Goal: Task Accomplishment & Management: Use online tool/utility

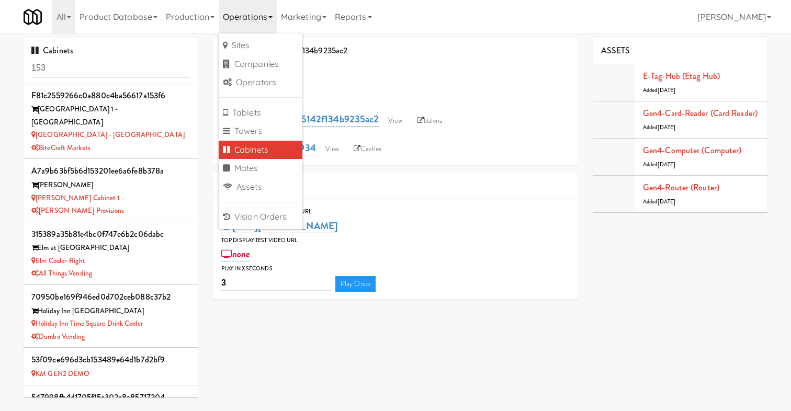
scroll to position [1391, 0]
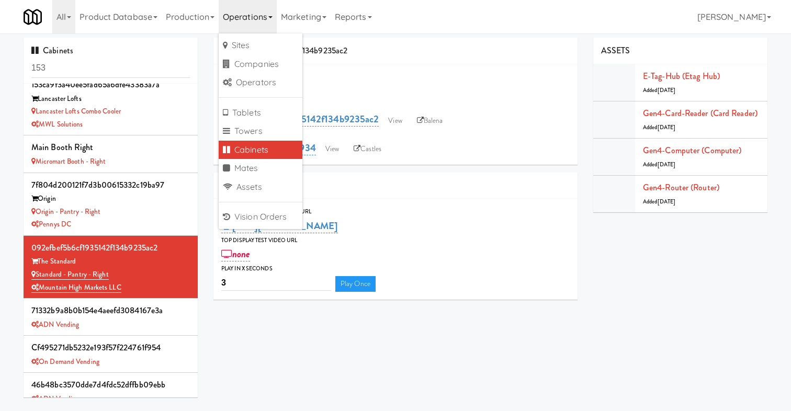
click at [260, 151] on link "Cabinets" at bounding box center [261, 150] width 84 height 19
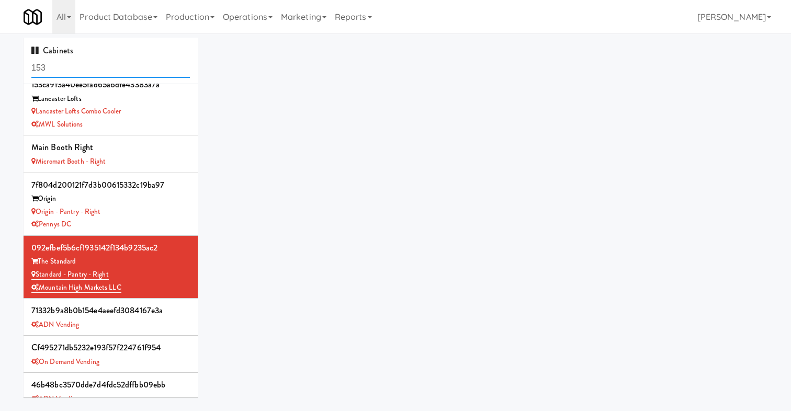
drag, startPoint x: 87, startPoint y: 67, endPoint x: 2, endPoint y: 67, distance: 85.2
click at [2, 67] on div "Cabinets 153 f81c2559266c0a880c4ba56617a153f6 [GEOGRAPHIC_DATA] 1 - [GEOGRAPHIC…" at bounding box center [395, 222] width 791 height 368
paste input "096434ba2e3a4a72ed3b291acccc2d6a"
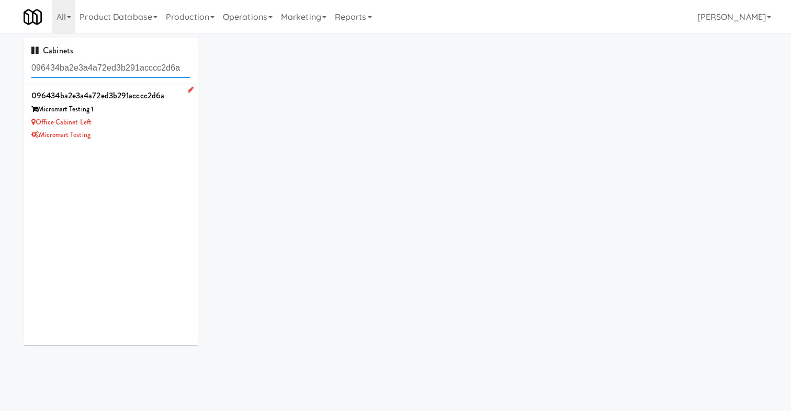
type input "096434ba2e3a4a72ed3b291acccc2d6a"
click at [146, 107] on div "Micromart Testing 1" at bounding box center [110, 109] width 158 height 13
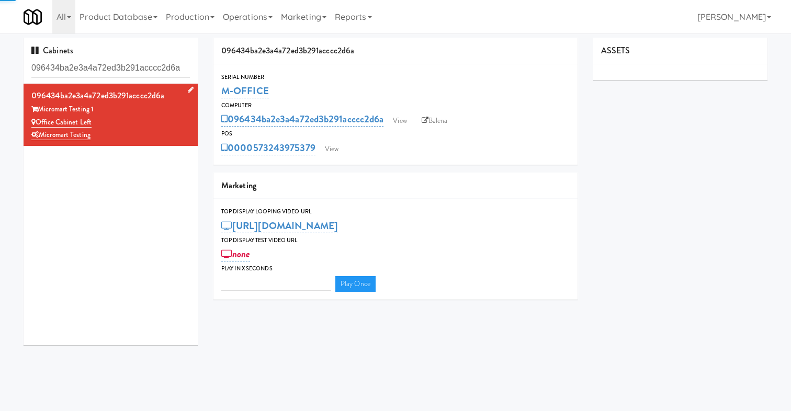
type input "3"
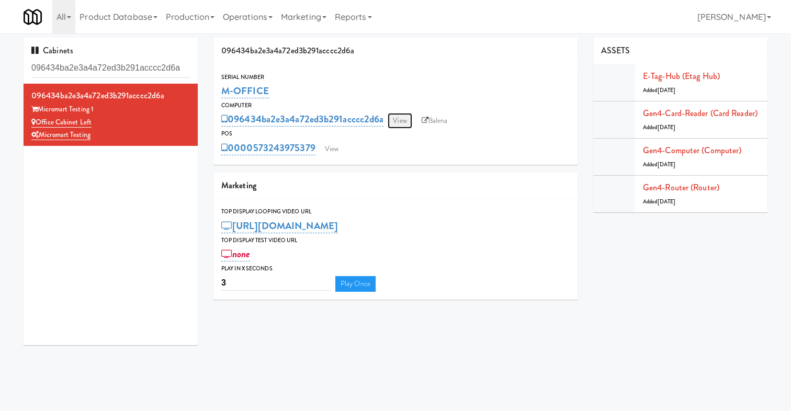
click at [411, 123] on link "View" at bounding box center [399, 121] width 24 height 16
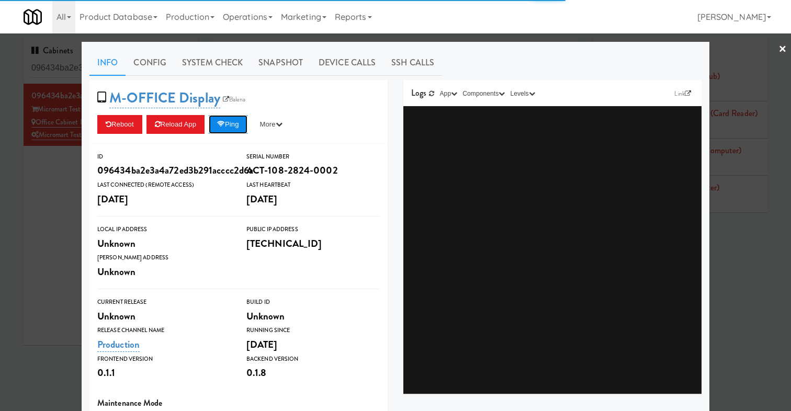
click at [237, 122] on button "Ping" at bounding box center [228, 124] width 39 height 19
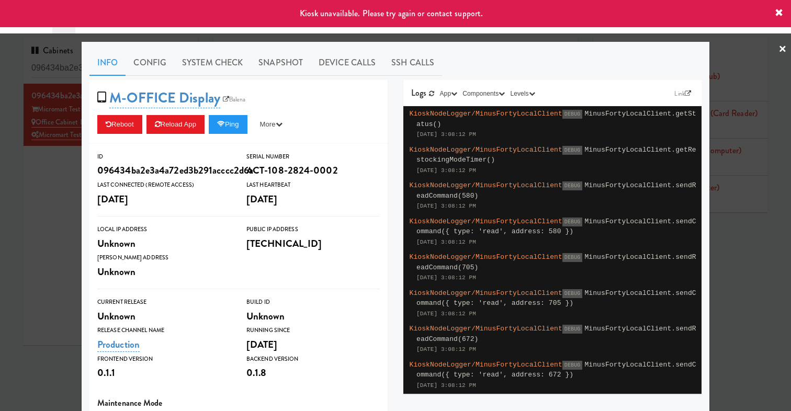
click at [45, 184] on div at bounding box center [395, 205] width 791 height 411
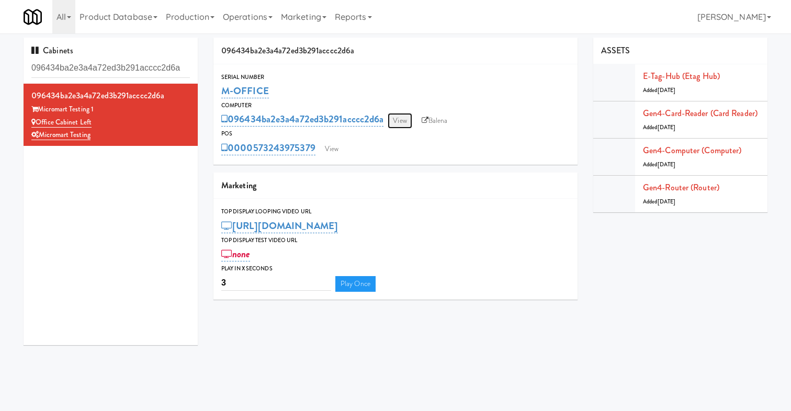
click at [400, 113] on link "View" at bounding box center [399, 121] width 24 height 16
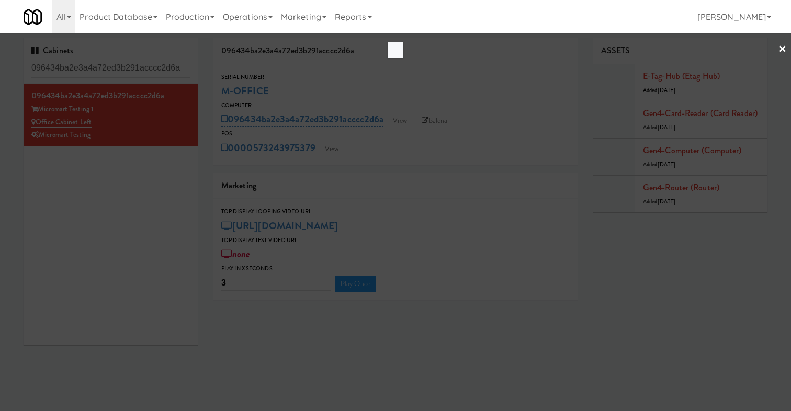
click at [139, 189] on div at bounding box center [395, 205] width 791 height 411
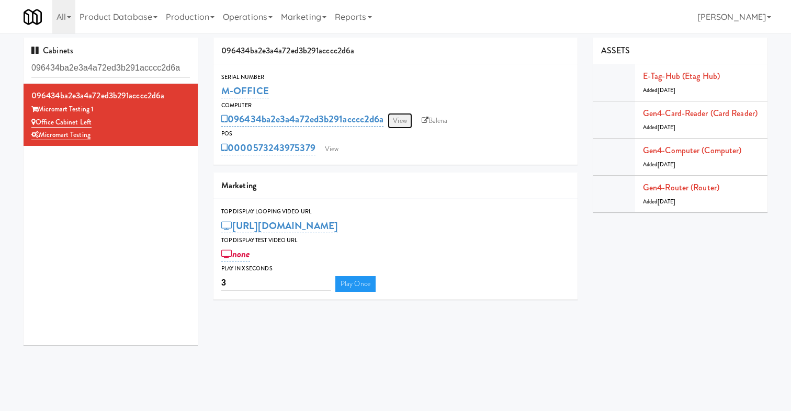
click at [395, 119] on link "View" at bounding box center [399, 121] width 24 height 16
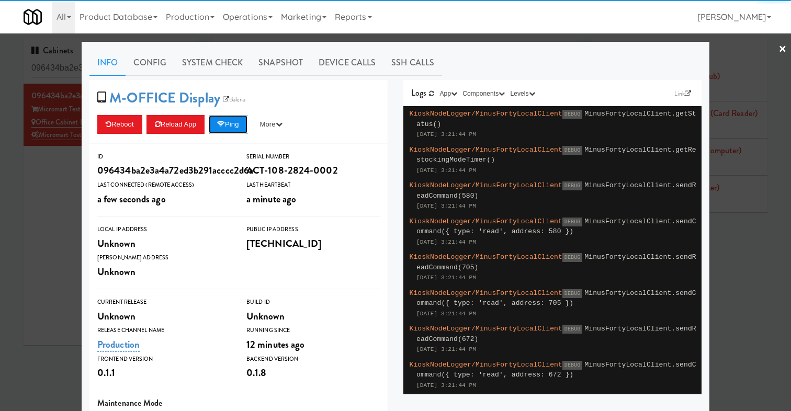
click at [235, 119] on button "Ping" at bounding box center [228, 124] width 39 height 19
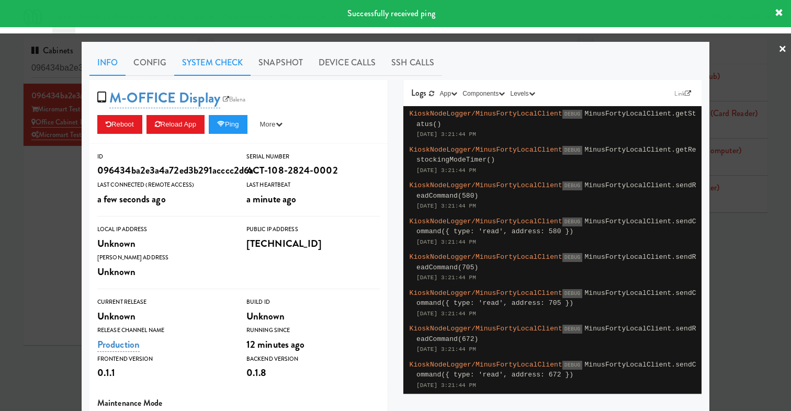
click at [194, 61] on link "System Check" at bounding box center [212, 63] width 76 height 26
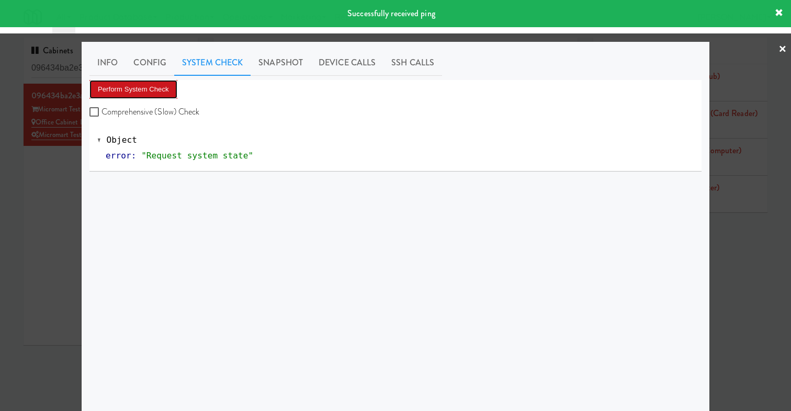
click at [155, 84] on button "Perform System Check" at bounding box center [133, 89] width 88 height 19
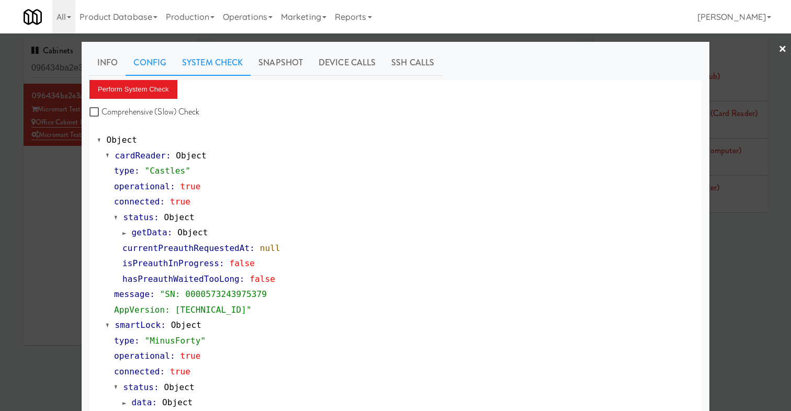
click at [145, 72] on link "Config" at bounding box center [149, 63] width 49 height 26
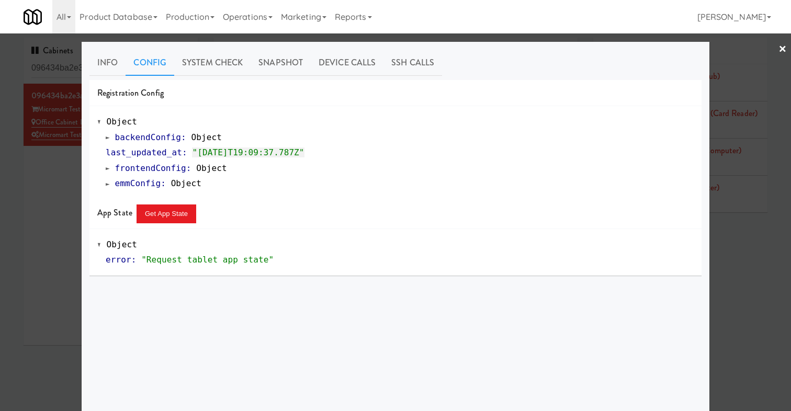
click at [145, 72] on link "Config" at bounding box center [149, 63] width 49 height 26
click at [119, 64] on link "Info" at bounding box center [107, 63] width 36 height 26
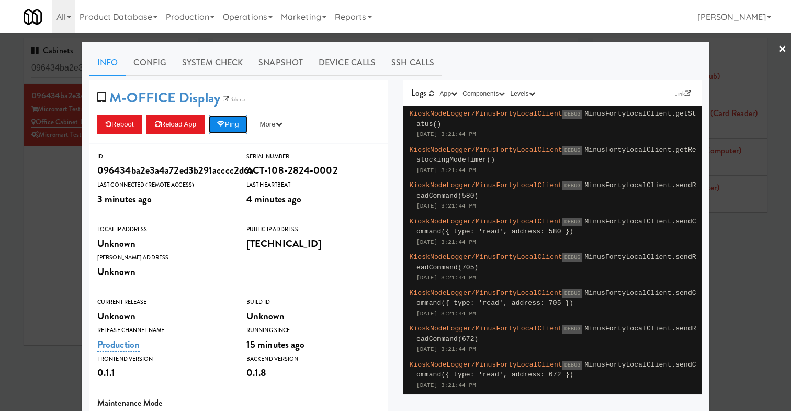
click at [233, 115] on button "Ping" at bounding box center [228, 124] width 39 height 19
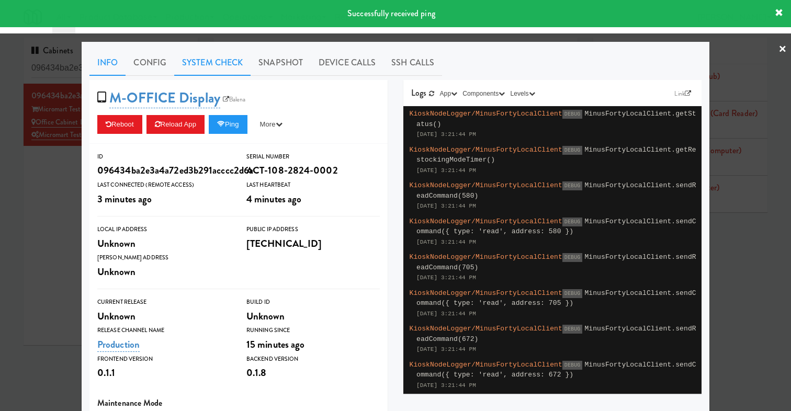
click at [201, 60] on link "System Check" at bounding box center [212, 63] width 76 height 26
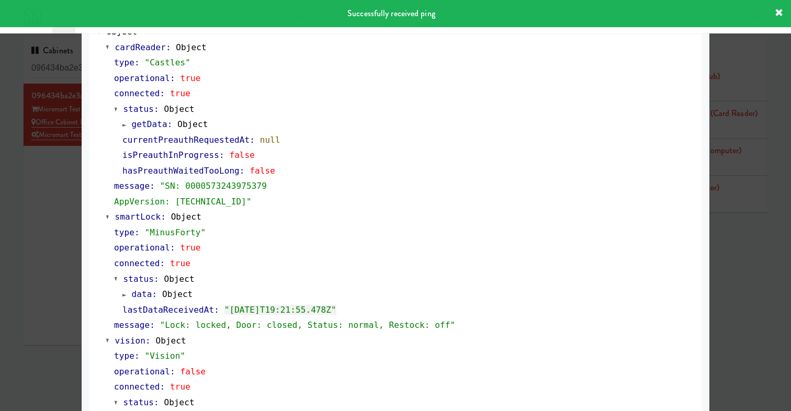
scroll to position [463, 0]
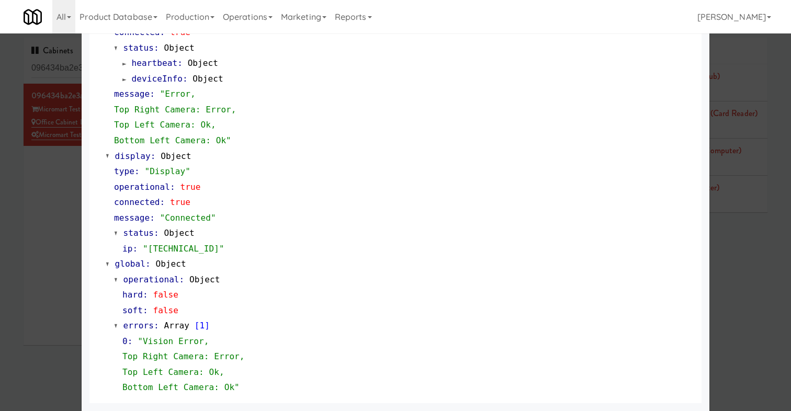
click at [239, 277] on div "operational : Object hard : false soft : false" at bounding box center [403, 295] width 579 height 47
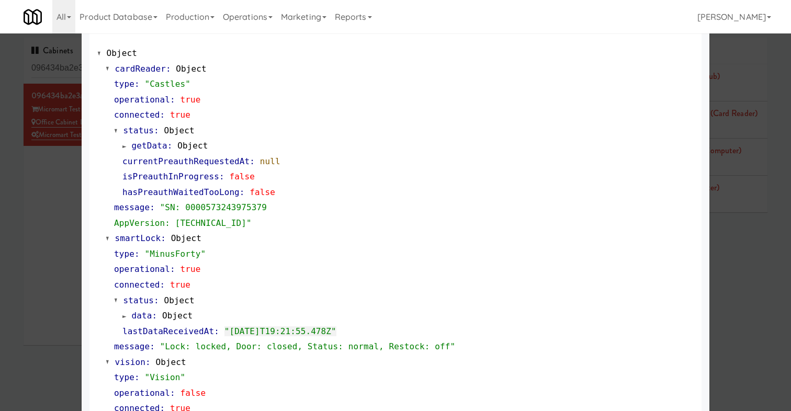
scroll to position [0, 0]
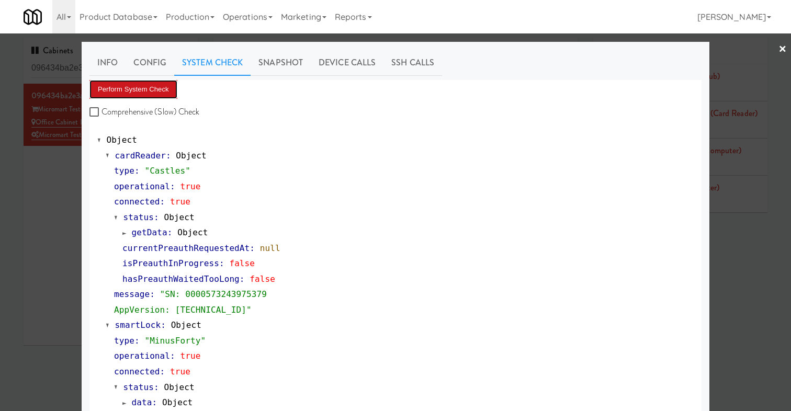
click at [153, 85] on button "Perform System Check" at bounding box center [133, 89] width 88 height 19
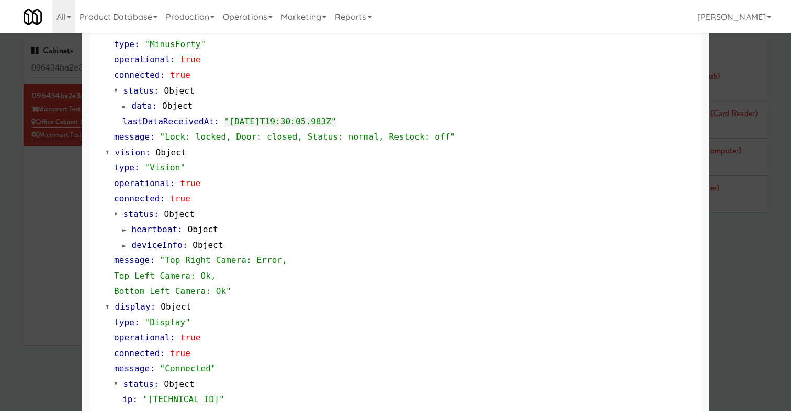
scroll to position [292, 0]
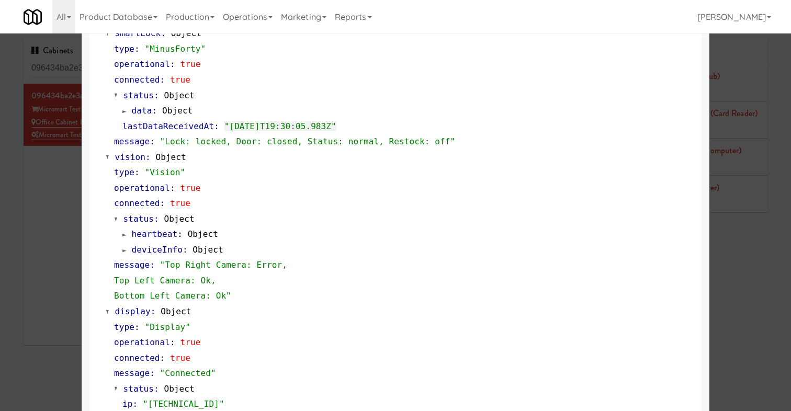
click at [271, 234] on div "heartbeat : Object" at bounding box center [407, 234] width 571 height 16
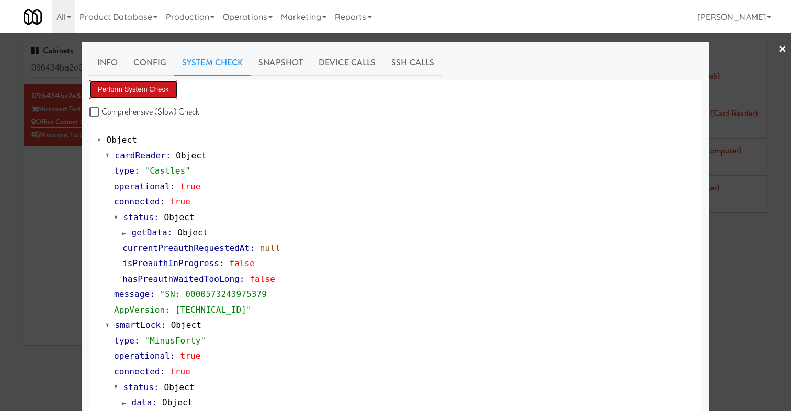
click at [121, 90] on button "Perform System Check" at bounding box center [133, 89] width 88 height 19
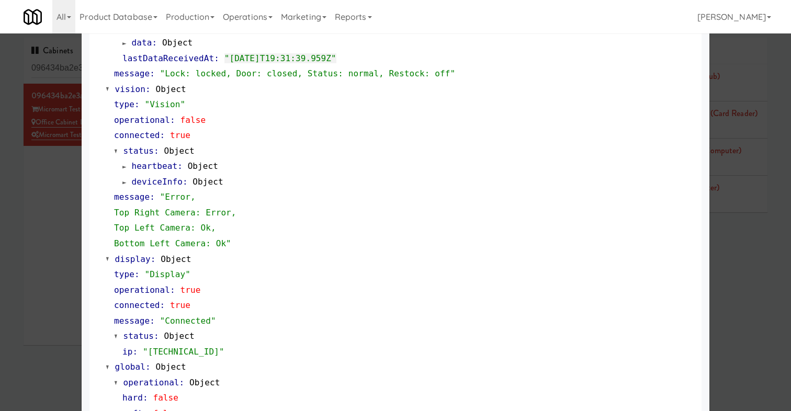
scroll to position [350, 0]
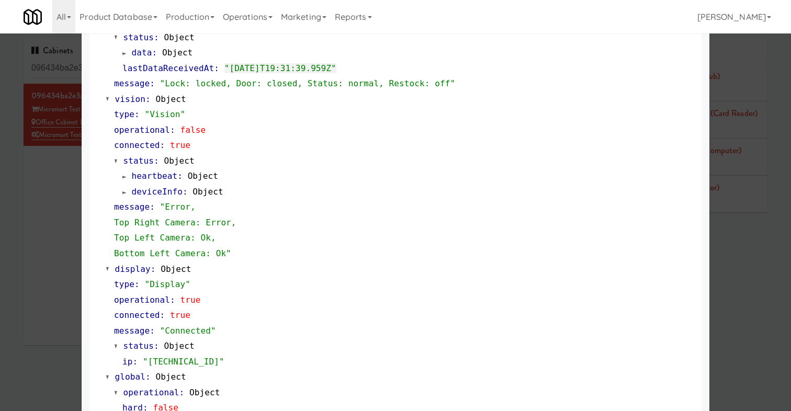
click at [126, 178] on span at bounding box center [124, 177] width 4 height 8
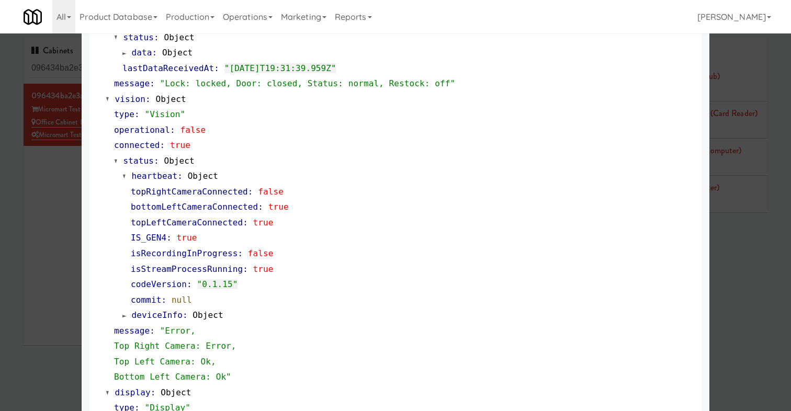
click at [127, 177] on span at bounding box center [124, 177] width 4 height 8
